Goal: Use online tool/utility

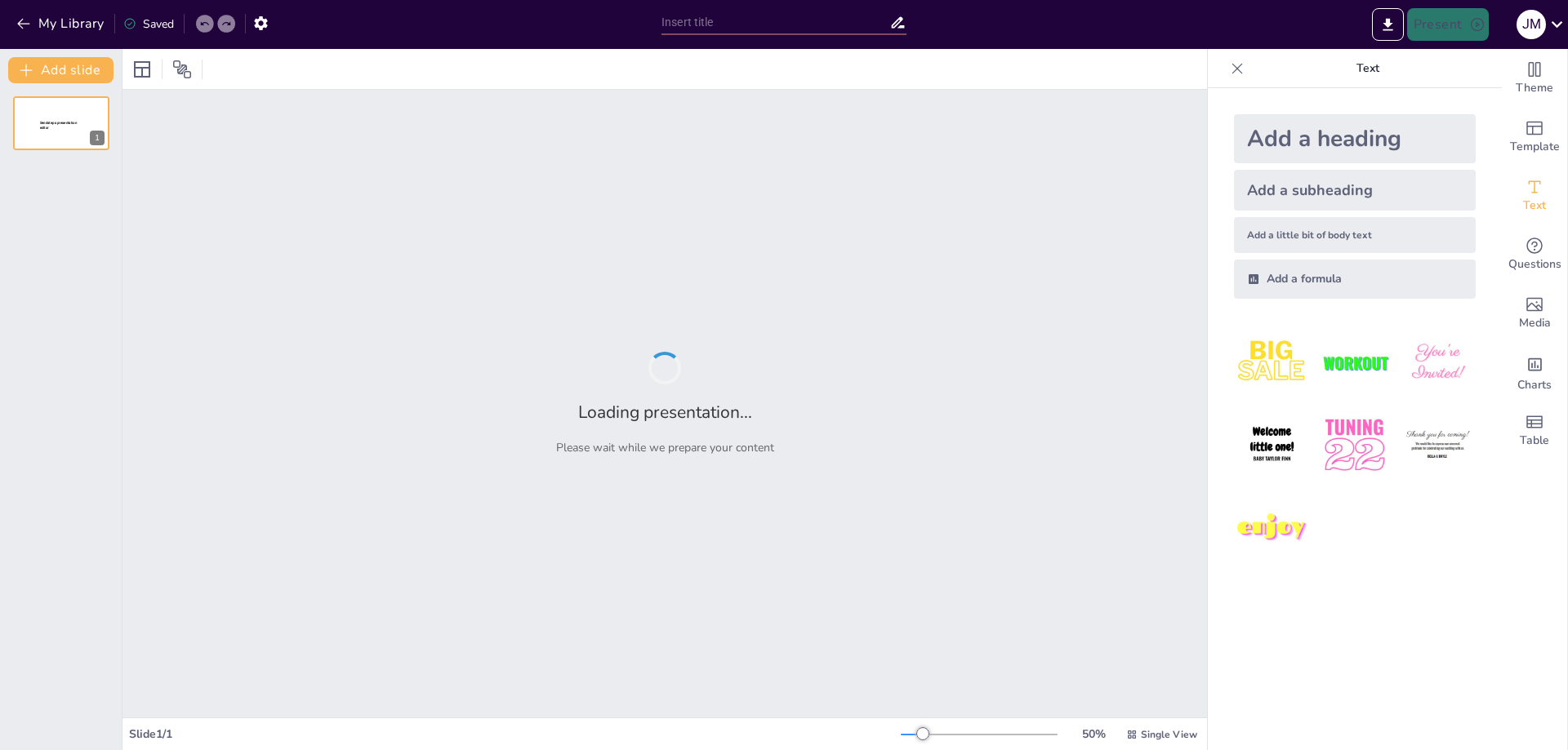
type input "New Sendsteps"
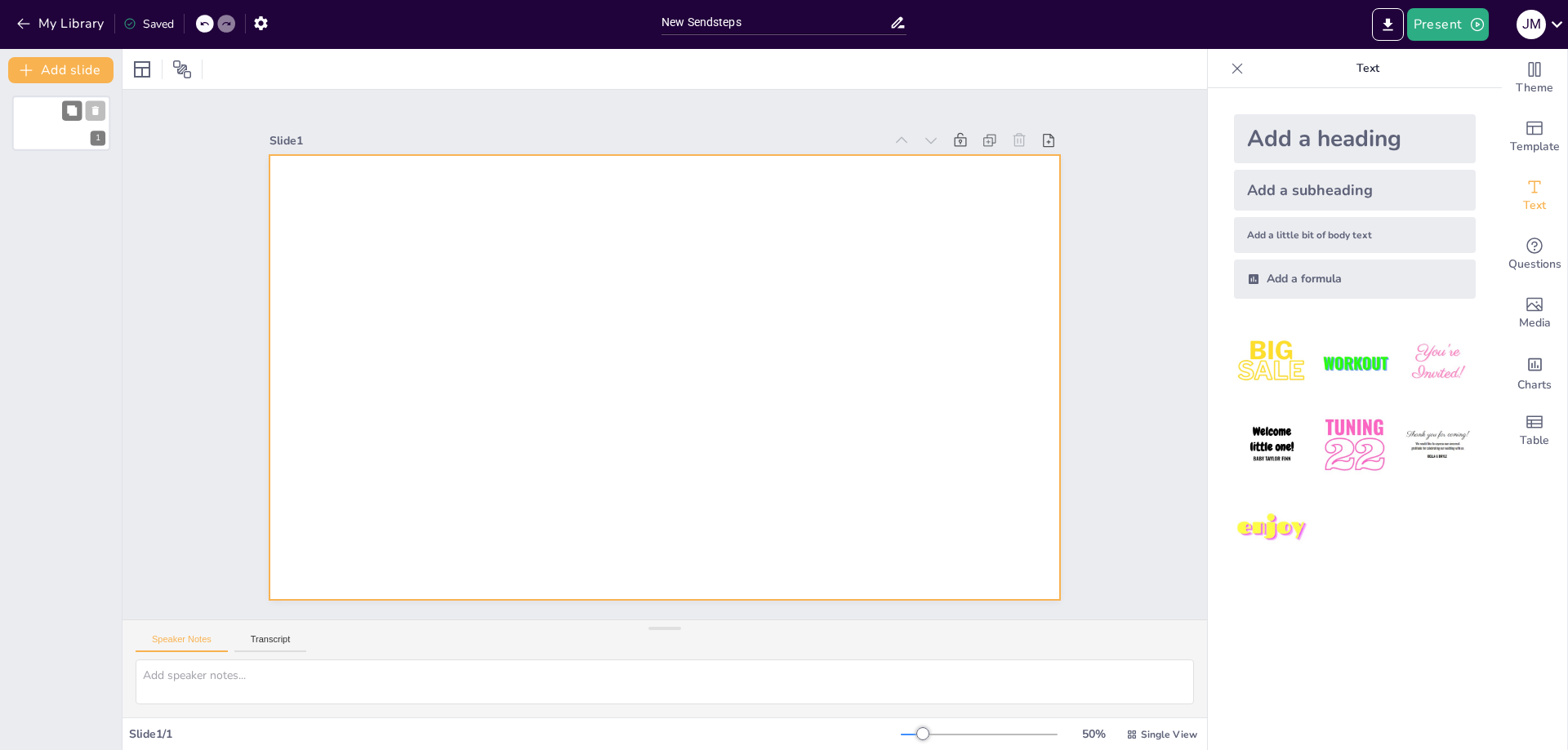
drag, startPoint x: 58, startPoint y: 118, endPoint x: 53, endPoint y: 133, distance: 15.8
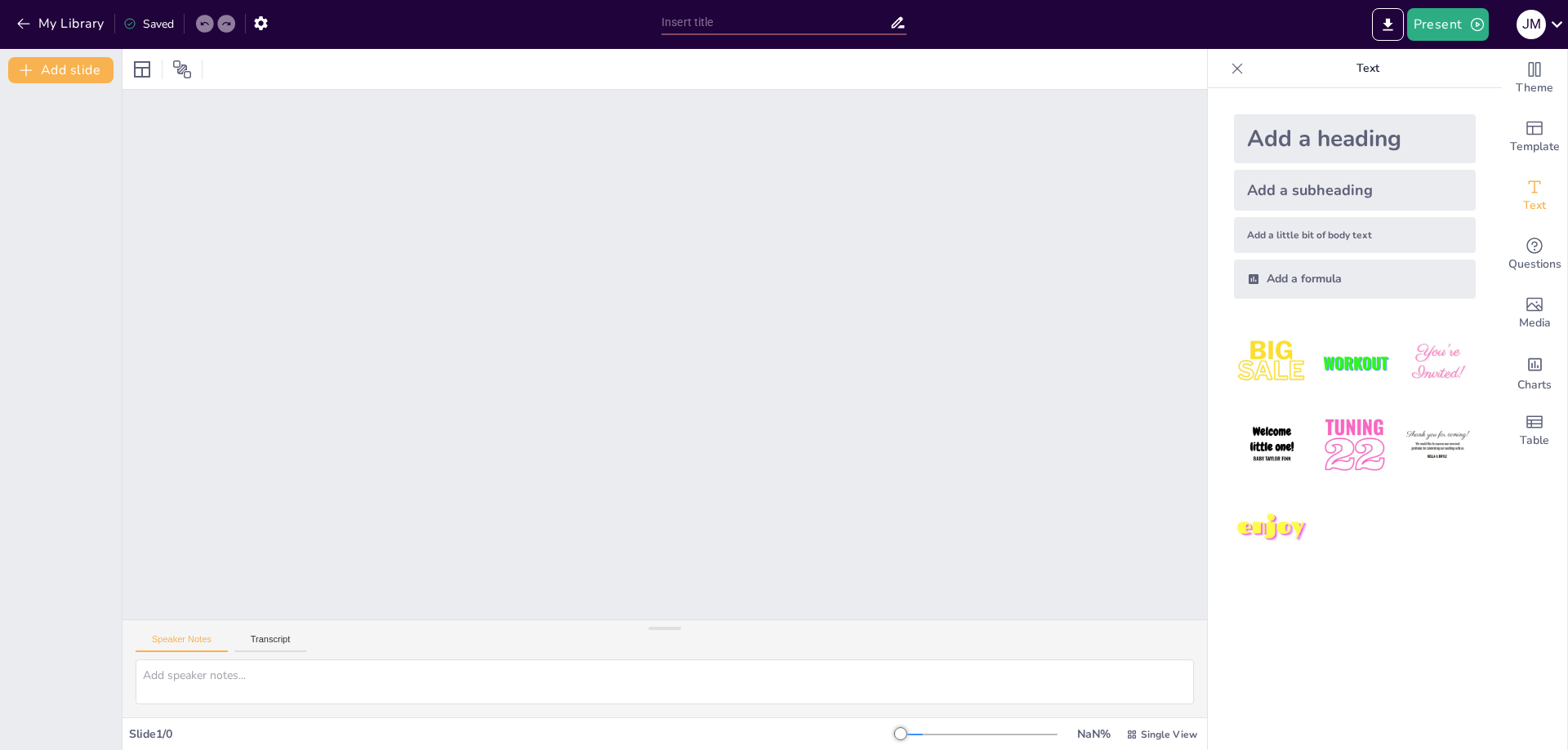
click at [100, 596] on div at bounding box center [61, 417] width 122 height 666
click at [50, 188] on div at bounding box center [61, 417] width 122 height 666
drag, startPoint x: 62, startPoint y: 20, endPoint x: 797, endPoint y: 23, distance: 735.0
click at [798, 29] on div "My Library Saved Present [PERSON_NAME]" at bounding box center [784, 24] width 1568 height 49
drag, startPoint x: 1151, startPoint y: 436, endPoint x: 1188, endPoint y: 455, distance: 41.6
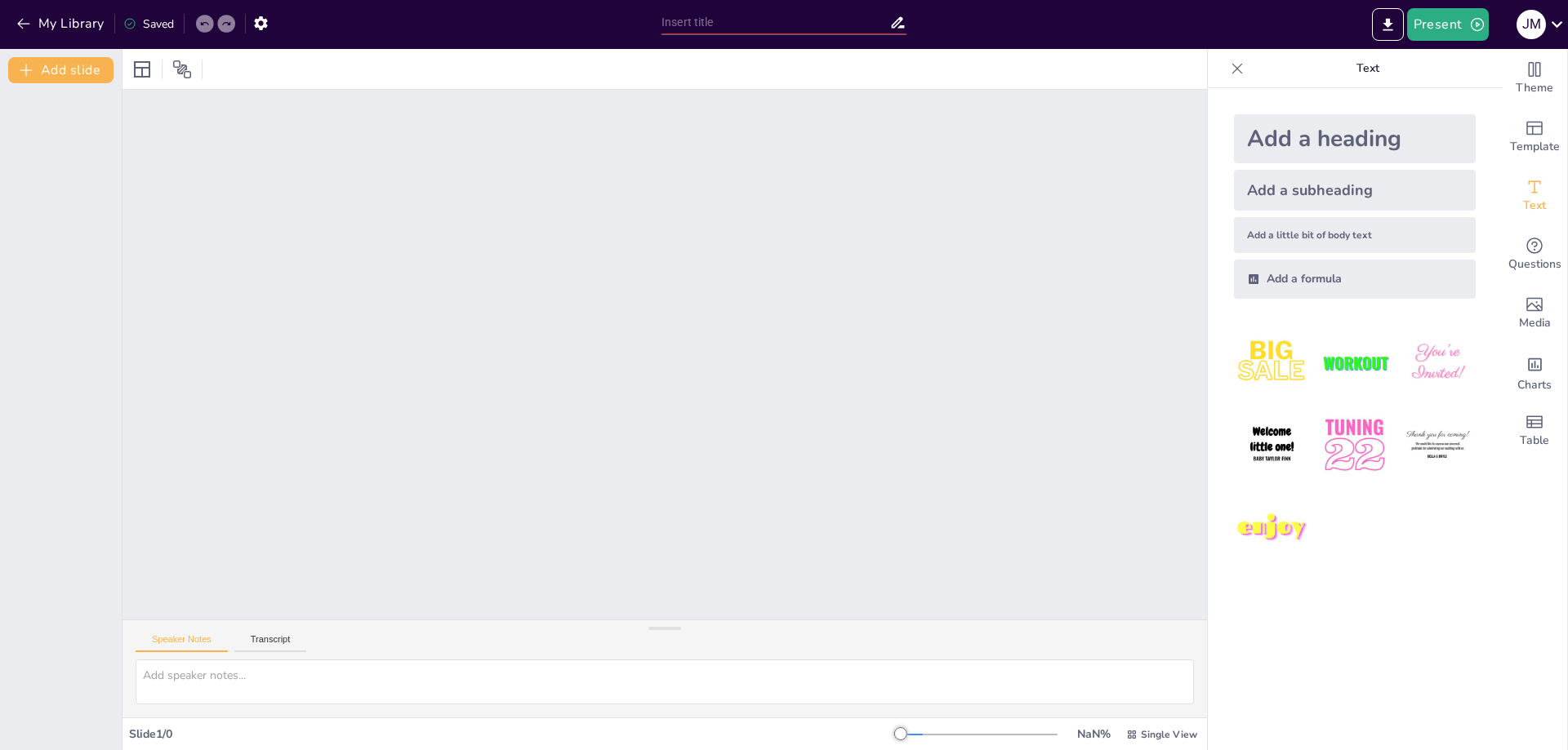
click at [1178, 452] on div at bounding box center [664, 354] width 1084 height 530
click at [591, 161] on div at bounding box center [664, 354] width 1084 height 530
drag, startPoint x: 912, startPoint y: 737, endPoint x: 921, endPoint y: 740, distance: 9.5
click at [921, 740] on div at bounding box center [979, 734] width 157 height 13
click at [905, 732] on div at bounding box center [979, 734] width 157 height 13
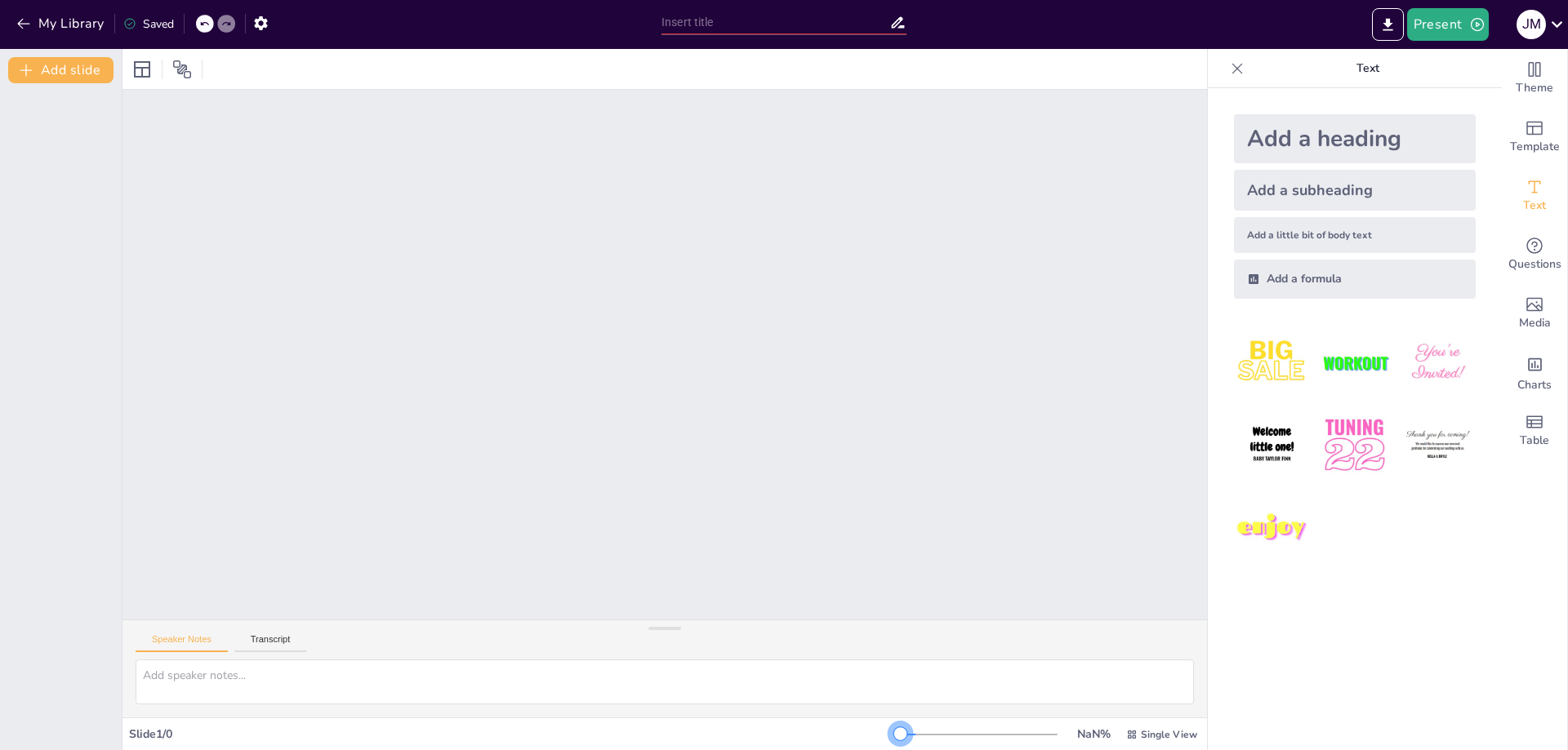
click at [905, 732] on div at bounding box center [979, 734] width 157 height 13
